Goal: Task Accomplishment & Management: Use online tool/utility

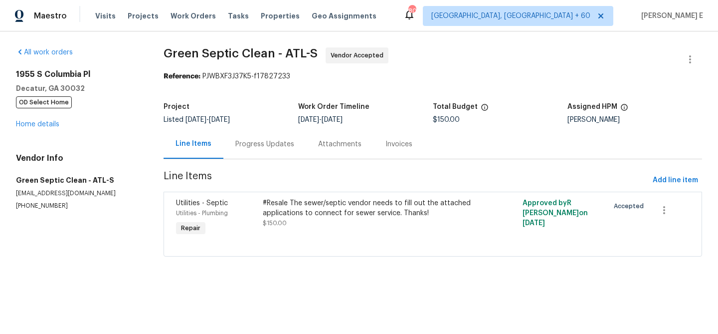
click at [270, 146] on div "Progress Updates" at bounding box center [264, 144] width 59 height 10
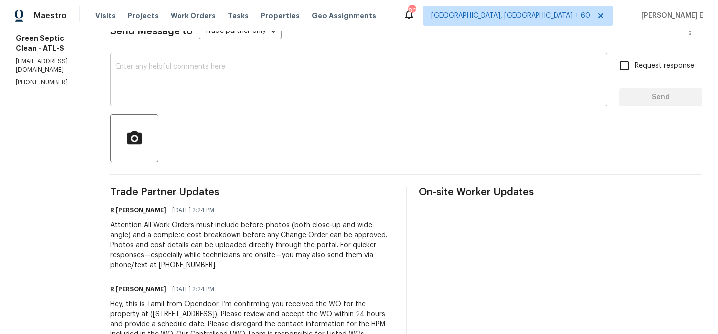
scroll to position [98, 0]
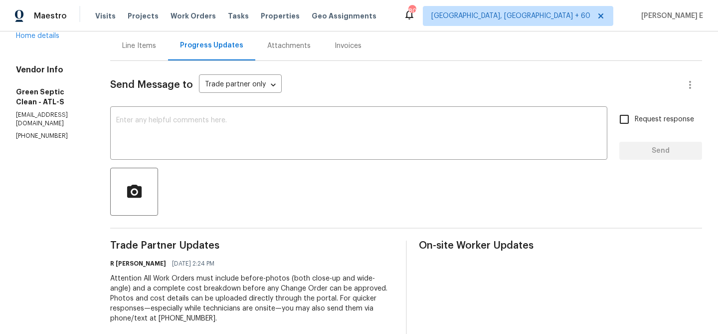
click at [156, 46] on div "Line Items" at bounding box center [139, 46] width 34 height 10
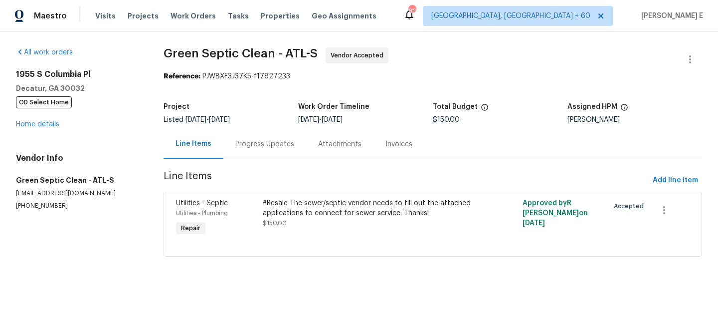
click at [262, 147] on div "Progress Updates" at bounding box center [264, 144] width 59 height 10
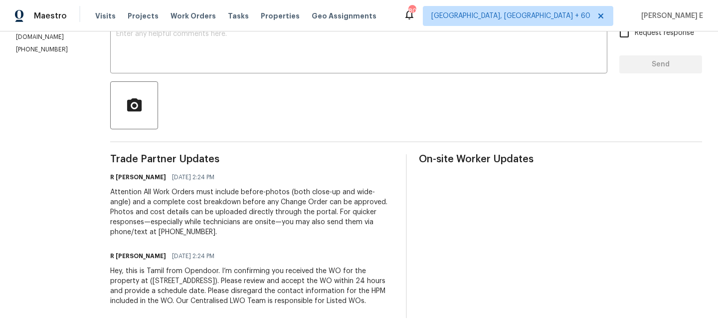
scroll to position [30, 0]
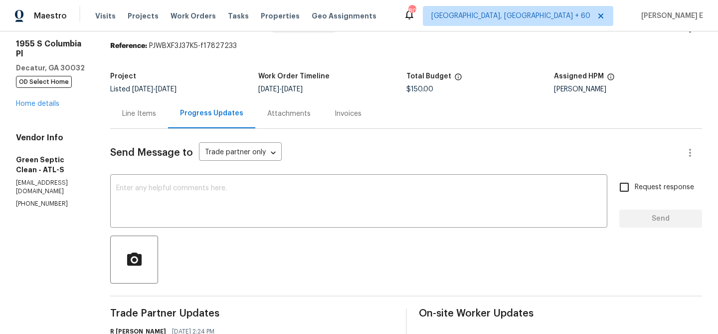
click at [154, 113] on div "Line Items" at bounding box center [139, 114] width 34 height 10
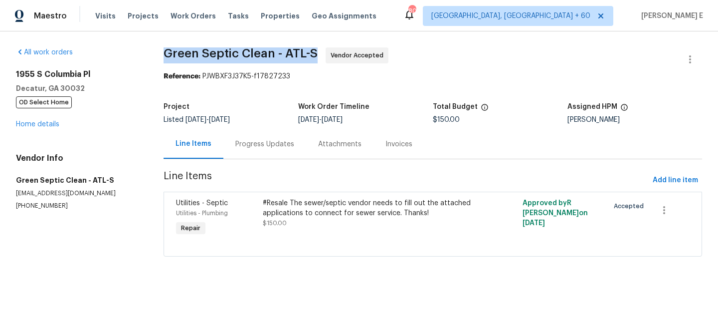
drag, startPoint x: 167, startPoint y: 52, endPoint x: 314, endPoint y: 52, distance: 147.6
click at [314, 52] on span "Green Septic Clean - ATL-S" at bounding box center [241, 53] width 154 height 12
copy span "Green Septic Clean - ATL-S"
